Goal: Task Accomplishment & Management: Manage account settings

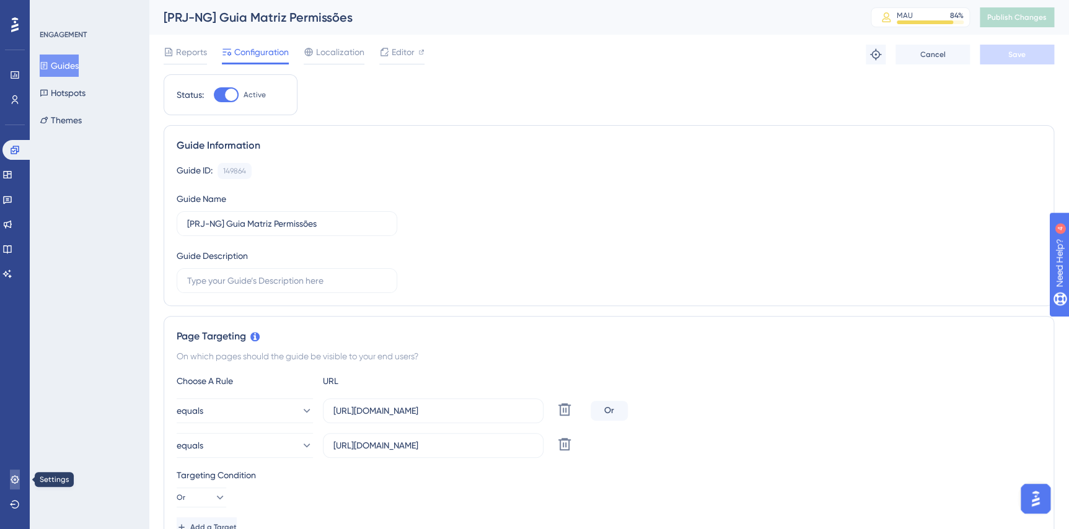
click at [20, 477] on link at bounding box center [15, 480] width 10 height 20
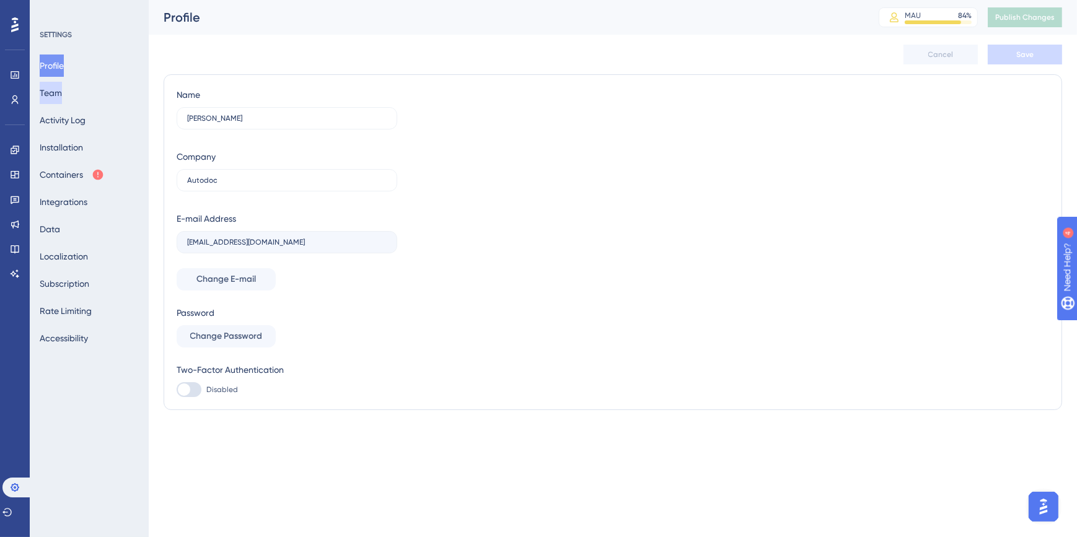
click at [58, 93] on button "Team" at bounding box center [51, 93] width 22 height 22
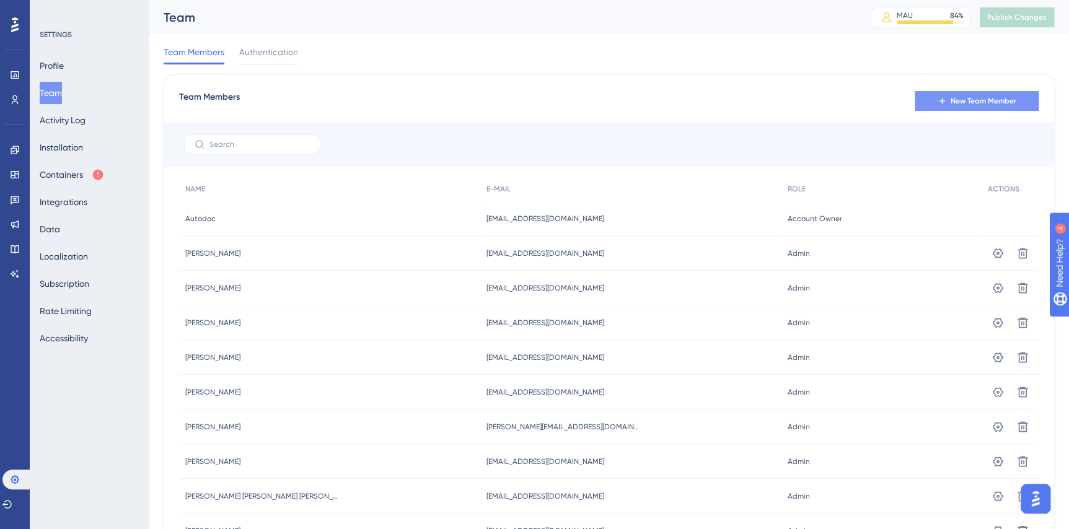
click at [955, 98] on span "New Team Member" at bounding box center [984, 101] width 66 height 10
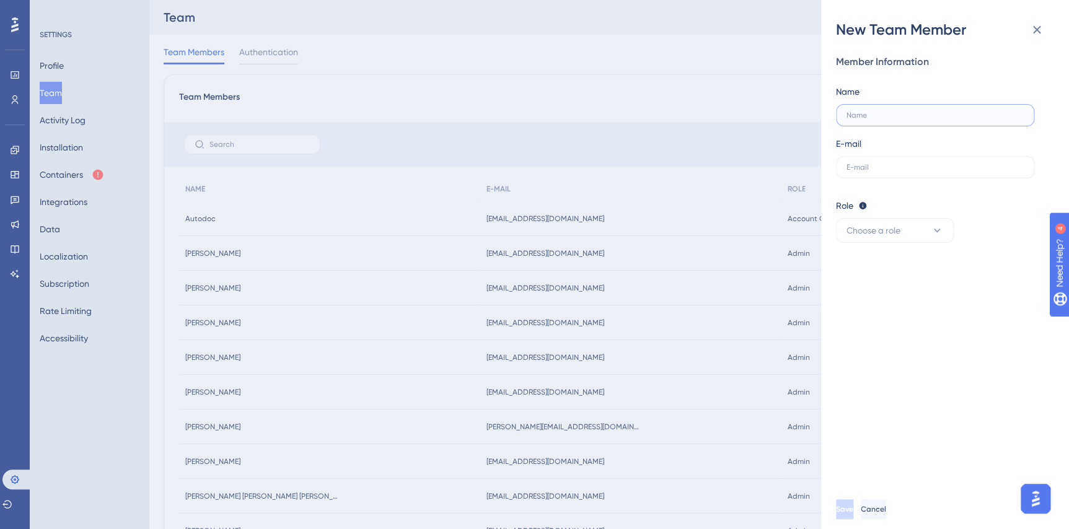
click at [890, 114] on input "text" at bounding box center [935, 115] width 177 height 9
type input "[PERSON_NAME] Bagno [PERSON_NAME]"
type input "b"
type input "[PERSON_NAME][EMAIL_ADDRESS][PERSON_NAME][DOMAIN_NAME]"
click at [903, 229] on button "Choose a role" at bounding box center [895, 230] width 118 height 25
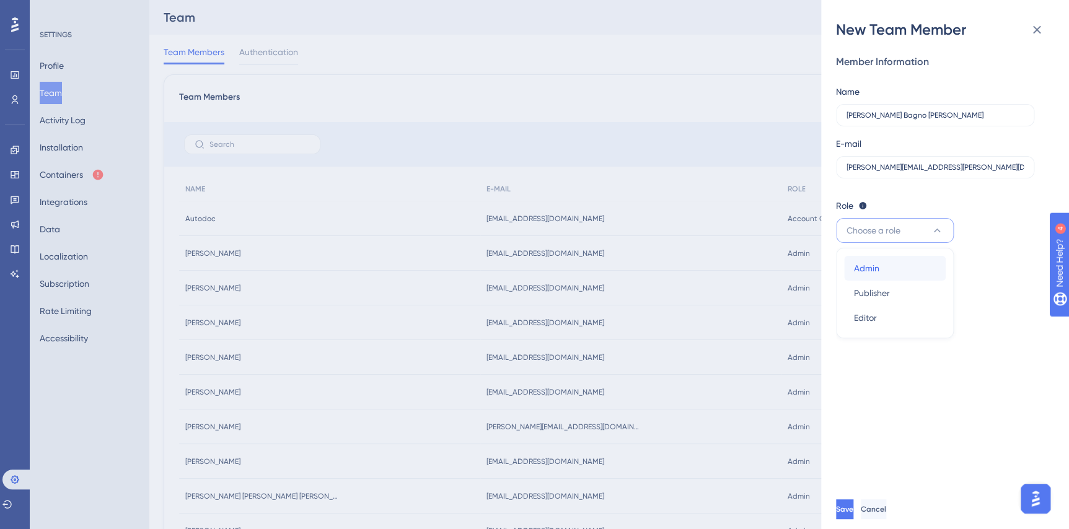
click at [892, 268] on div "Admin Admin" at bounding box center [895, 268] width 82 height 25
click at [855, 515] on span "Save" at bounding box center [845, 510] width 17 height 10
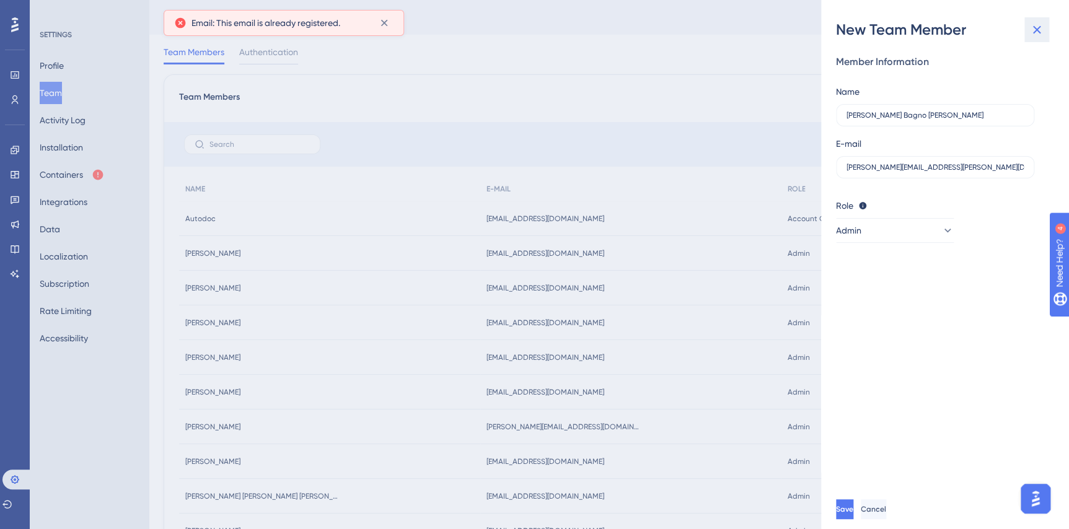
click at [1040, 29] on icon at bounding box center [1037, 29] width 15 height 15
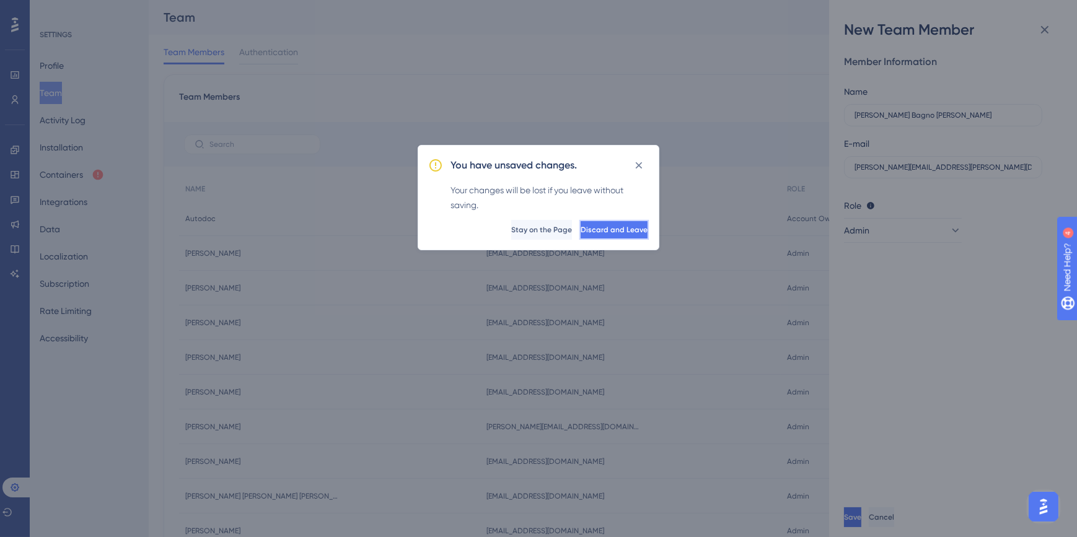
click at [580, 235] on button "Discard and Leave" at bounding box center [614, 230] width 69 height 20
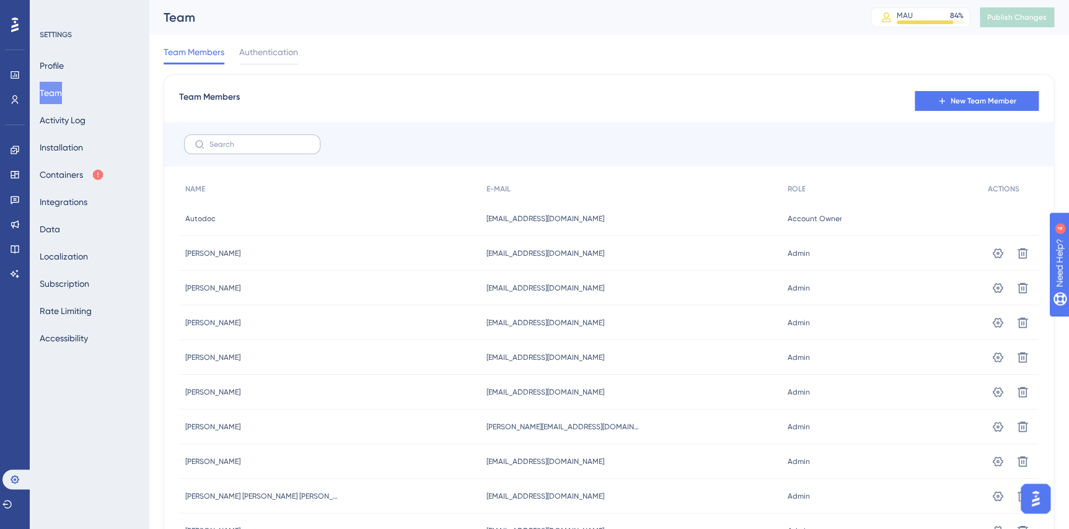
click at [232, 149] on label at bounding box center [252, 145] width 136 height 20
click at [232, 149] on input "text" at bounding box center [260, 144] width 100 height 9
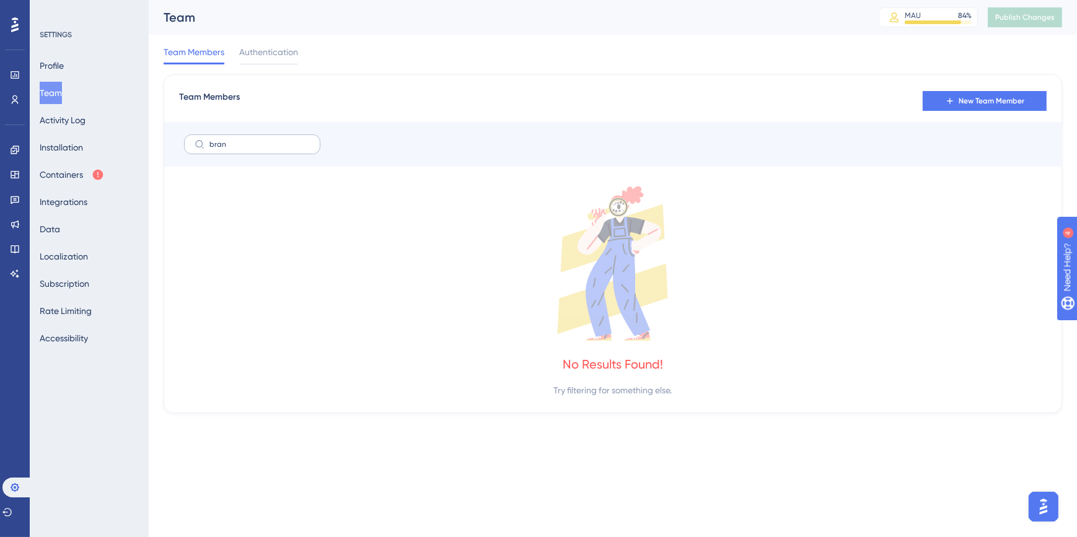
drag, startPoint x: 233, startPoint y: 148, endPoint x: 190, endPoint y: 152, distance: 43.6
click at [190, 152] on label "bran" at bounding box center [252, 145] width 136 height 20
click at [210, 149] on input "bran" at bounding box center [260, 144] width 100 height 9
click at [201, 148] on icon at bounding box center [200, 144] width 10 height 10
click at [210, 148] on input "bran" at bounding box center [260, 144] width 100 height 9
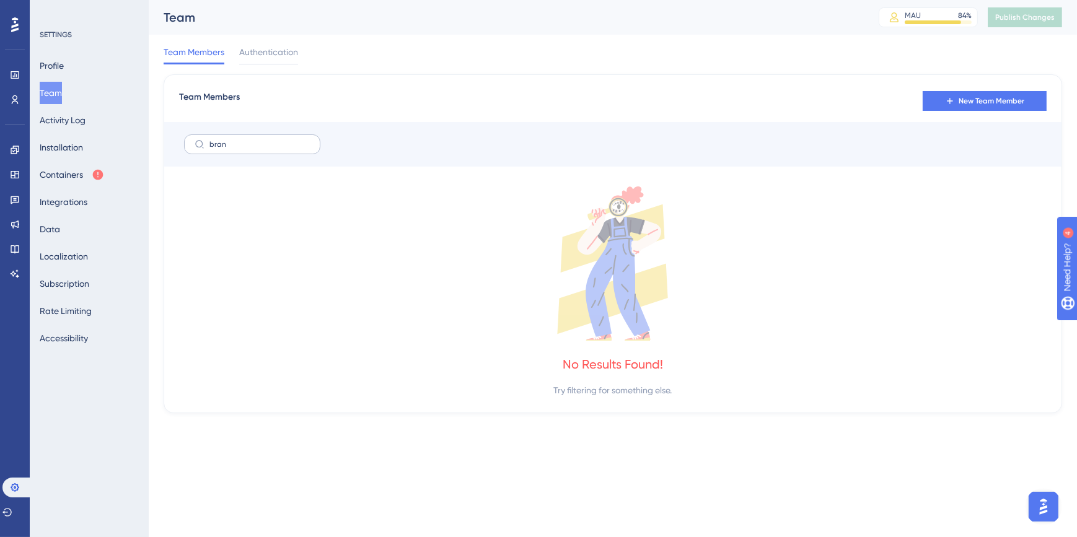
click at [201, 148] on icon at bounding box center [200, 144] width 10 height 10
click at [210, 148] on input "bran" at bounding box center [260, 144] width 100 height 9
click at [206, 148] on label "bran" at bounding box center [252, 145] width 136 height 20
click at [210, 148] on input "bran" at bounding box center [260, 144] width 100 height 9
click at [206, 148] on label "bran" at bounding box center [252, 145] width 136 height 20
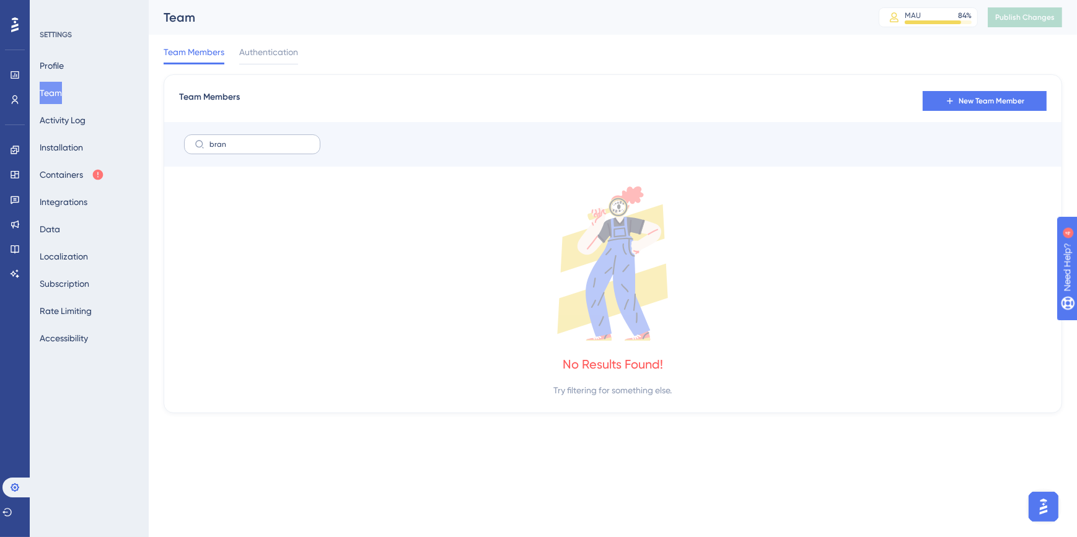
click at [210, 148] on input "bran" at bounding box center [260, 144] width 100 height 9
click at [215, 143] on input "bran" at bounding box center [260, 144] width 100 height 9
type input "b"
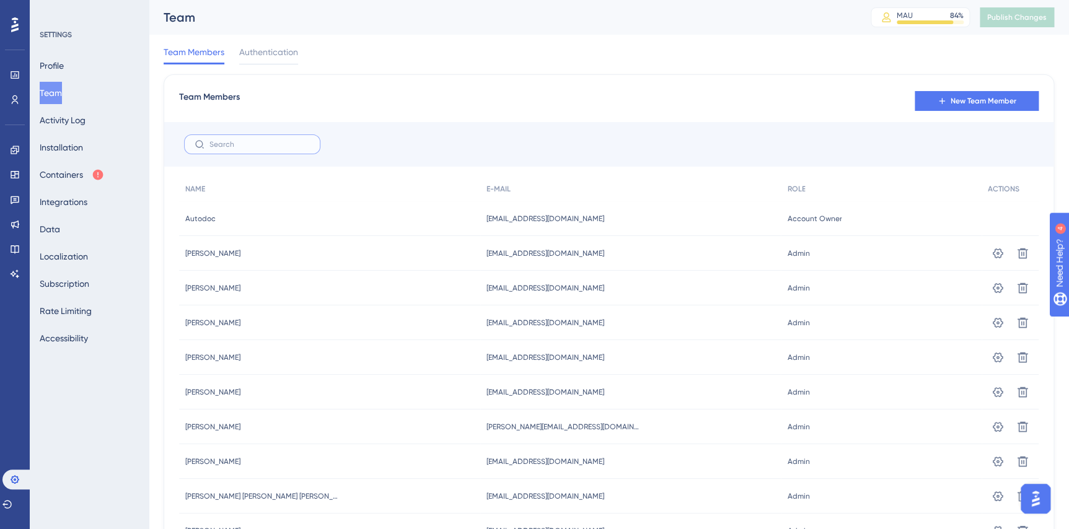
type input "b"
click at [270, 48] on span "Authentication" at bounding box center [268, 52] width 59 height 15
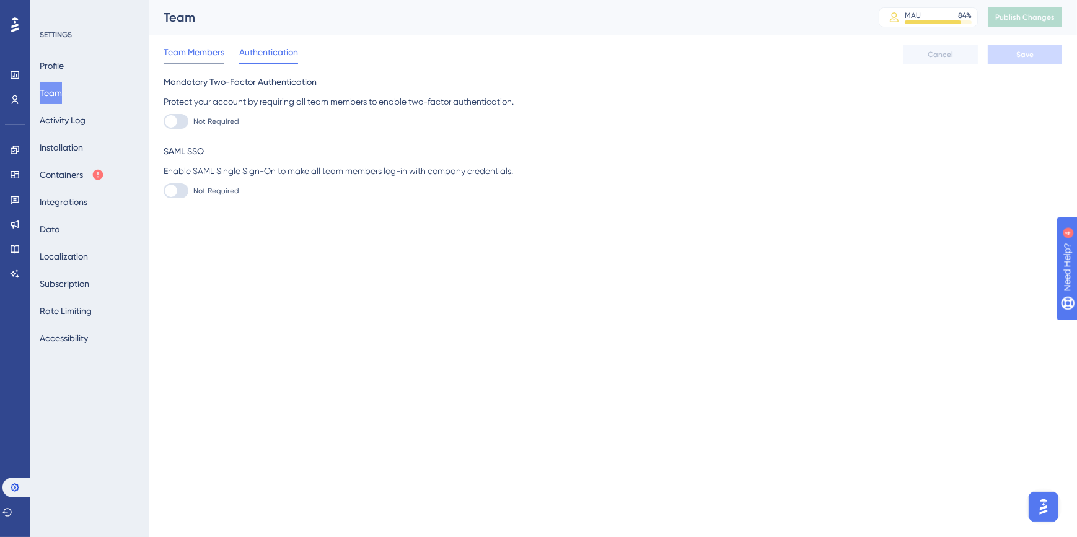
click at [187, 55] on span "Team Members" at bounding box center [194, 52] width 61 height 15
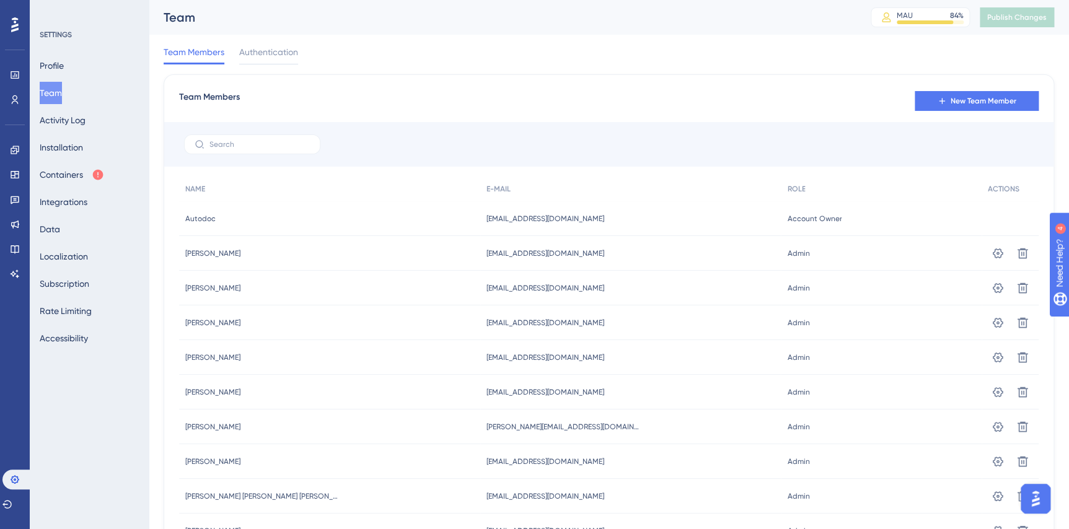
click at [242, 42] on div "Team Members Authentication" at bounding box center [609, 55] width 891 height 40
click at [245, 48] on span "Authentication" at bounding box center [268, 52] width 59 height 15
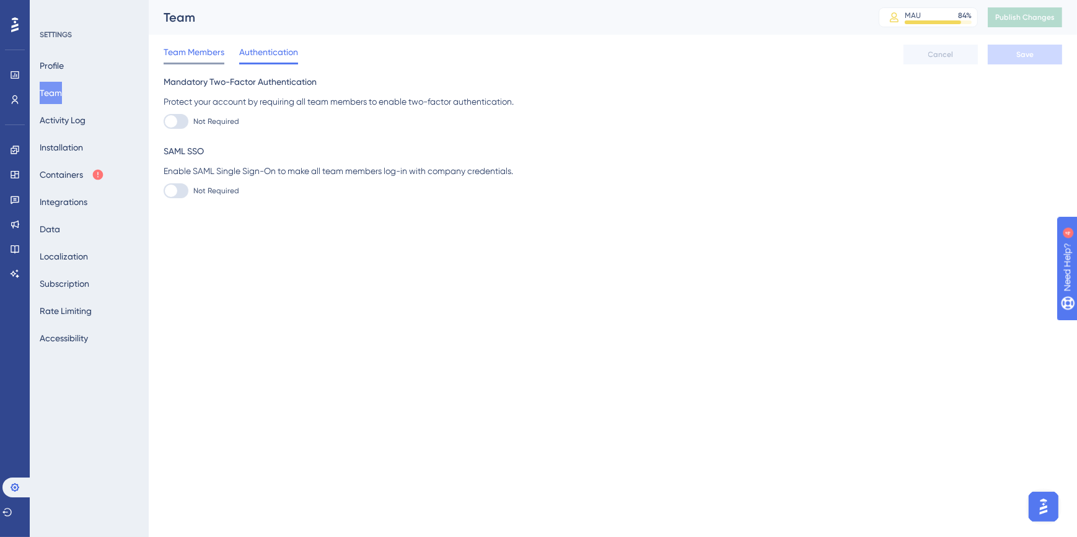
click at [198, 59] on span "Team Members" at bounding box center [194, 52] width 61 height 15
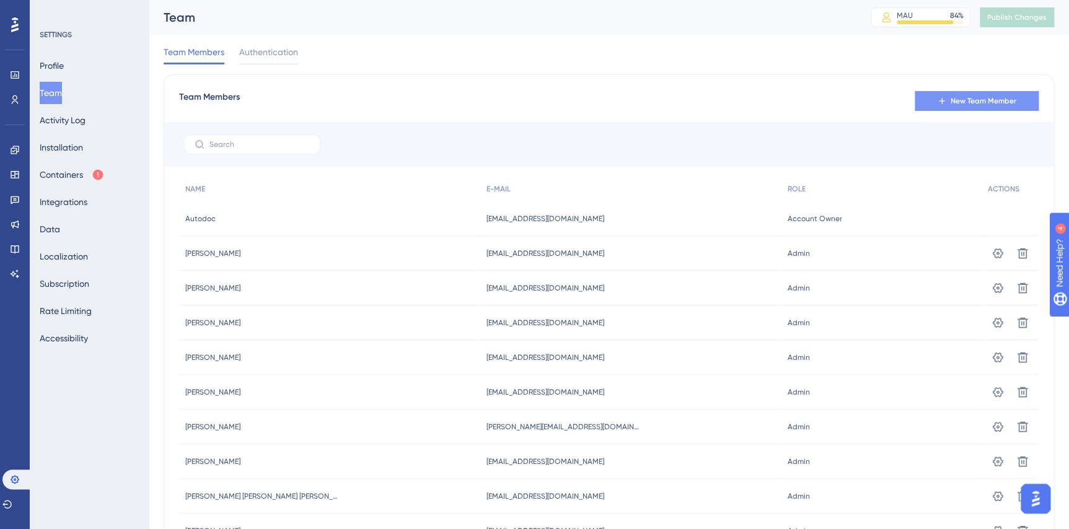
click at [916, 99] on button "New Team Member" at bounding box center [977, 101] width 124 height 20
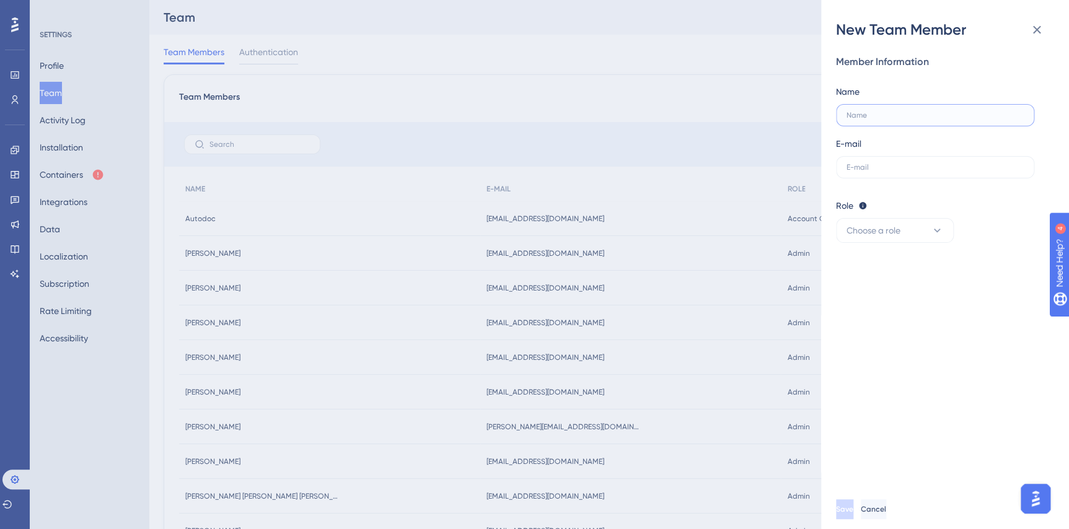
click at [908, 118] on input "text" at bounding box center [935, 115] width 177 height 9
drag, startPoint x: 274, startPoint y: 260, endPoint x: 272, endPoint y: 245, distance: 15.6
click at [277, 259] on div "New Team Member Member Information Name E-mail Role Editor: Create & edit mater…" at bounding box center [534, 264] width 1069 height 529
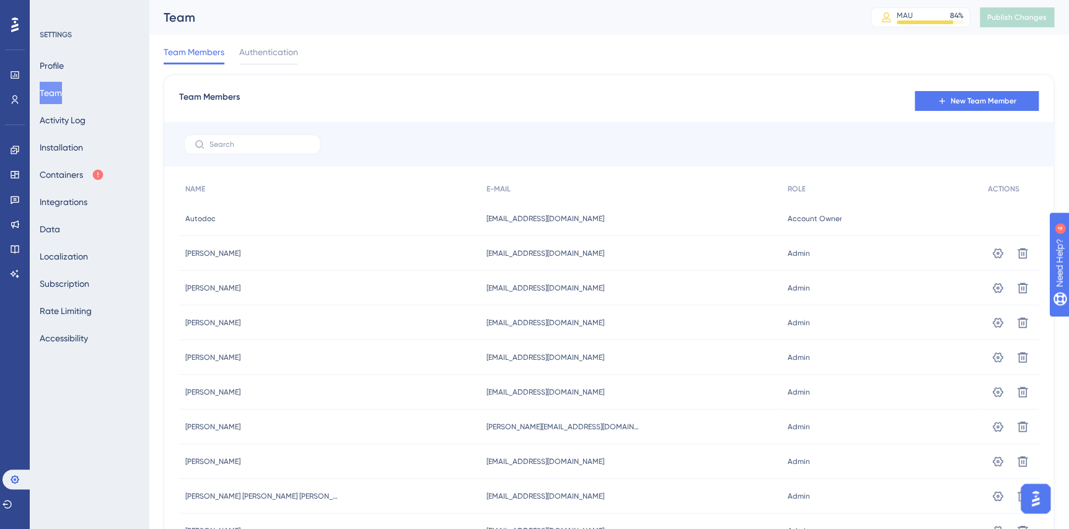
click at [254, 155] on div at bounding box center [609, 144] width 890 height 45
click at [266, 146] on input "text" at bounding box center [260, 144] width 100 height 9
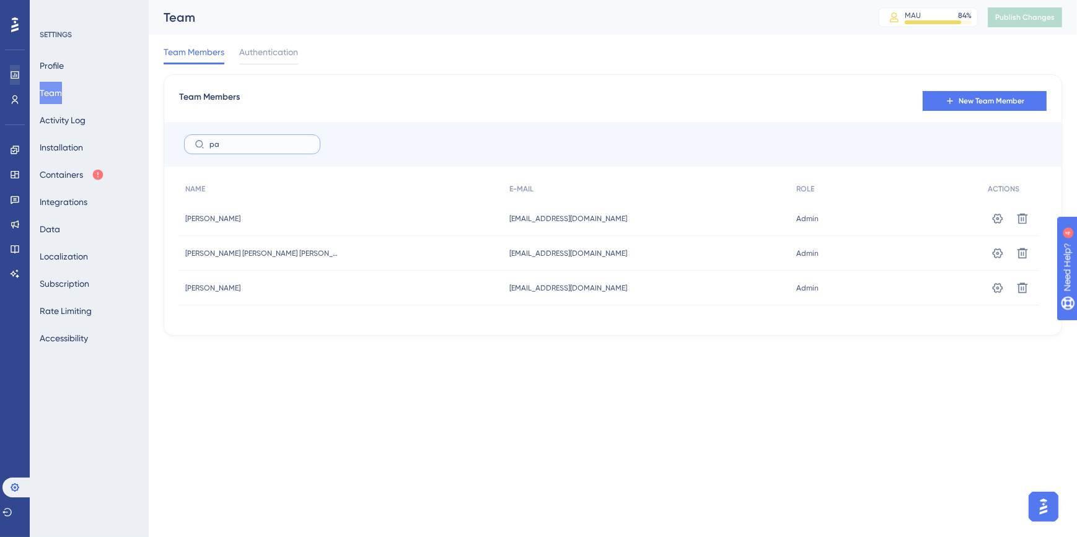
type input "pa"
